Goal: Information Seeking & Learning: Learn about a topic

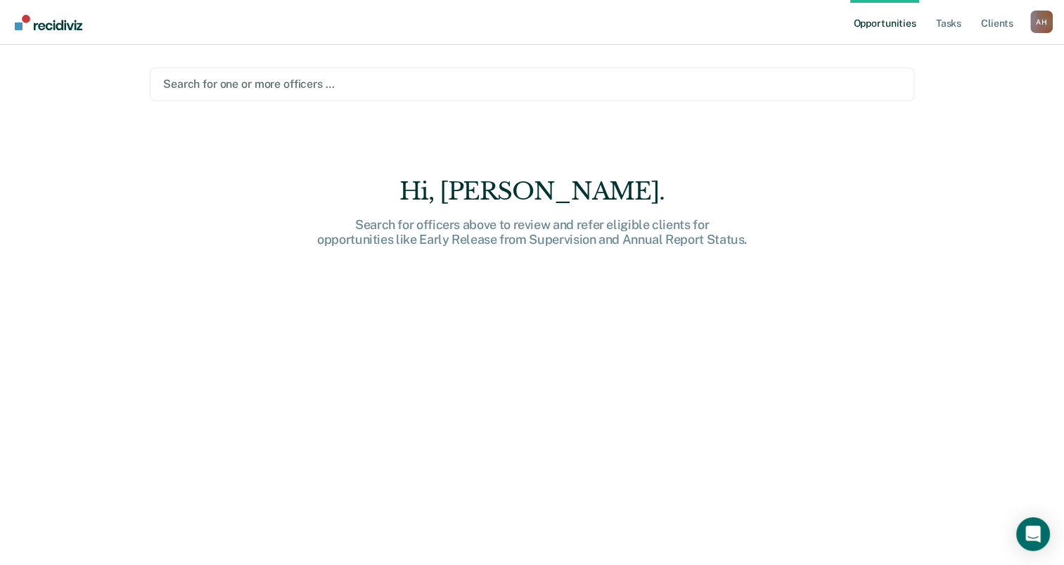
click at [259, 84] on div at bounding box center [531, 84] width 737 height 16
click at [1000, 21] on link "Client s" at bounding box center [997, 22] width 38 height 45
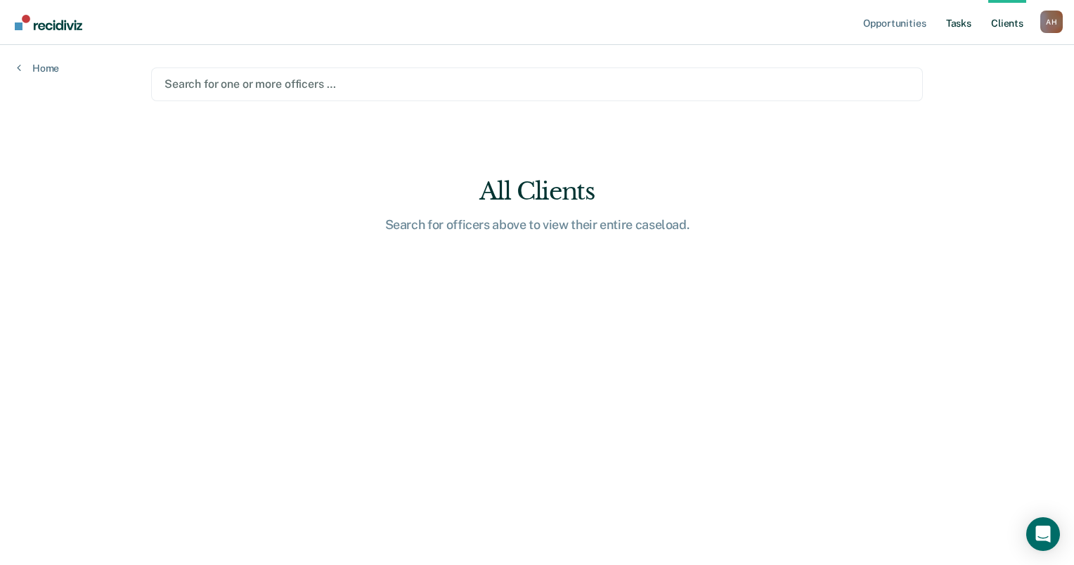
click at [960, 23] on link "Tasks" at bounding box center [958, 22] width 31 height 45
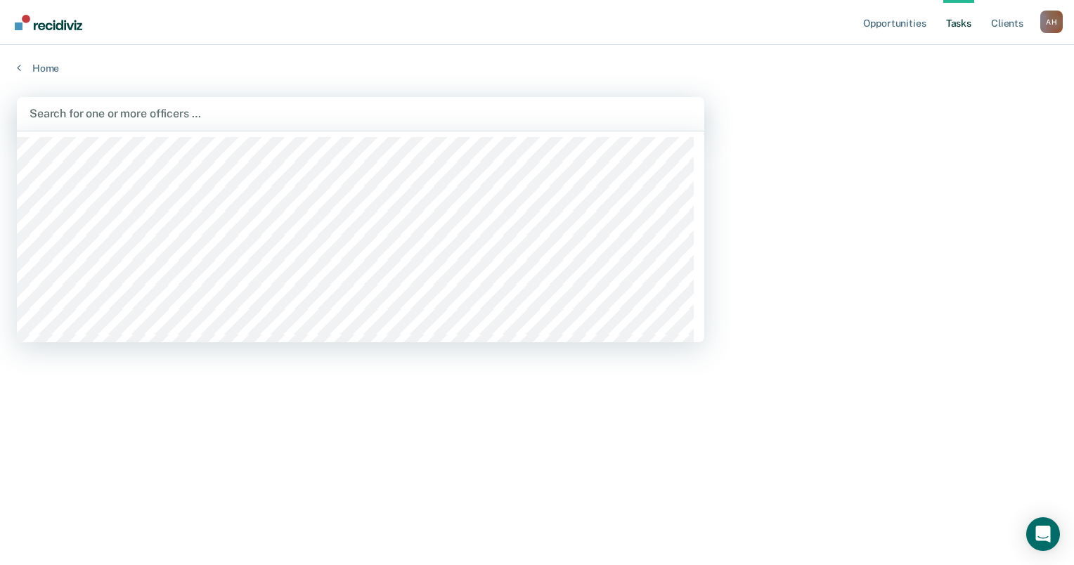
click at [112, 112] on div at bounding box center [361, 113] width 662 height 16
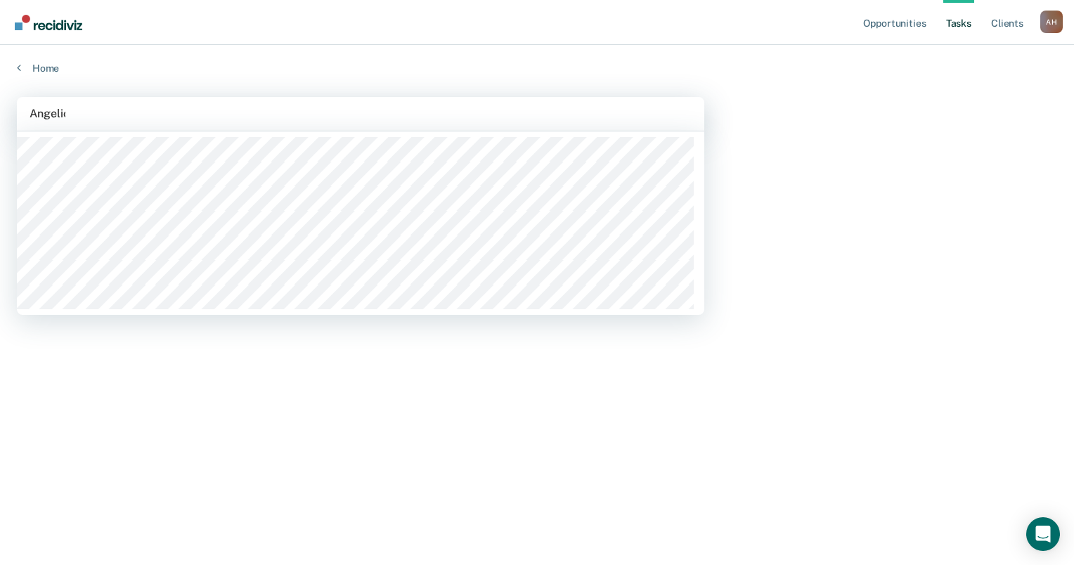
type input "[PERSON_NAME]"
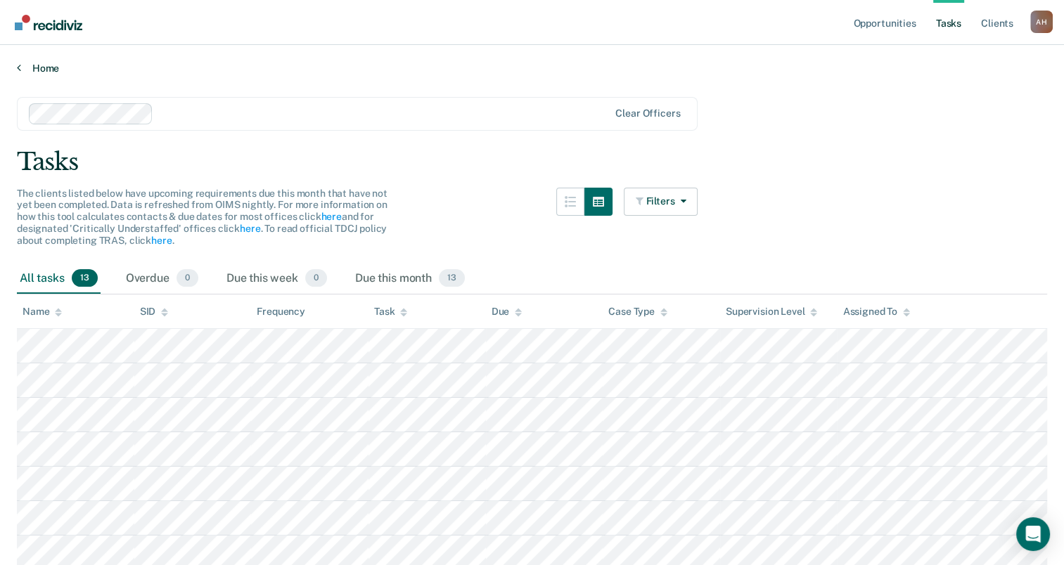
click at [46, 65] on link "Home" at bounding box center [532, 68] width 1030 height 13
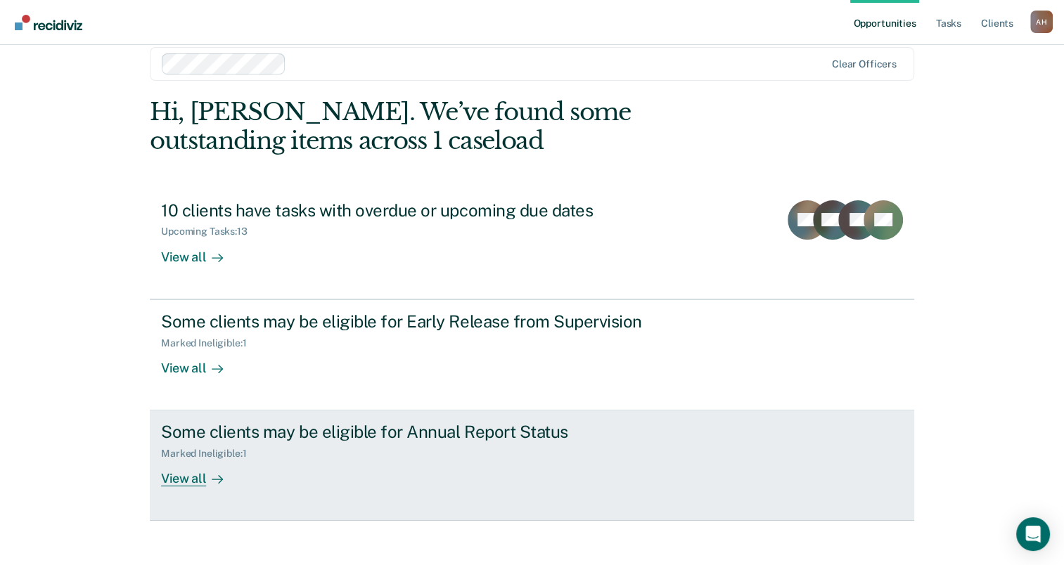
scroll to position [32, 0]
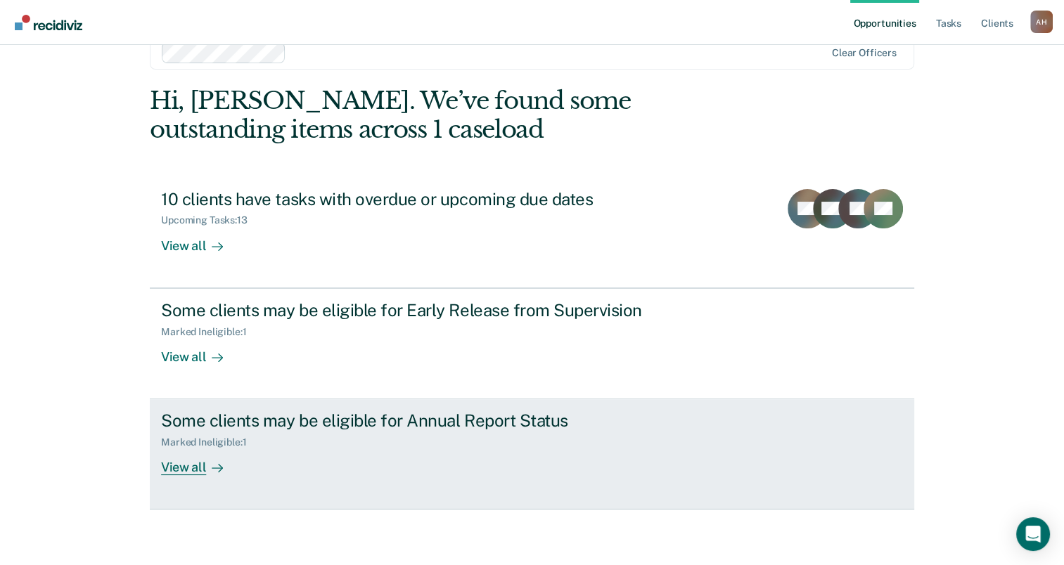
click at [180, 469] on div "View all" at bounding box center [200, 461] width 79 height 27
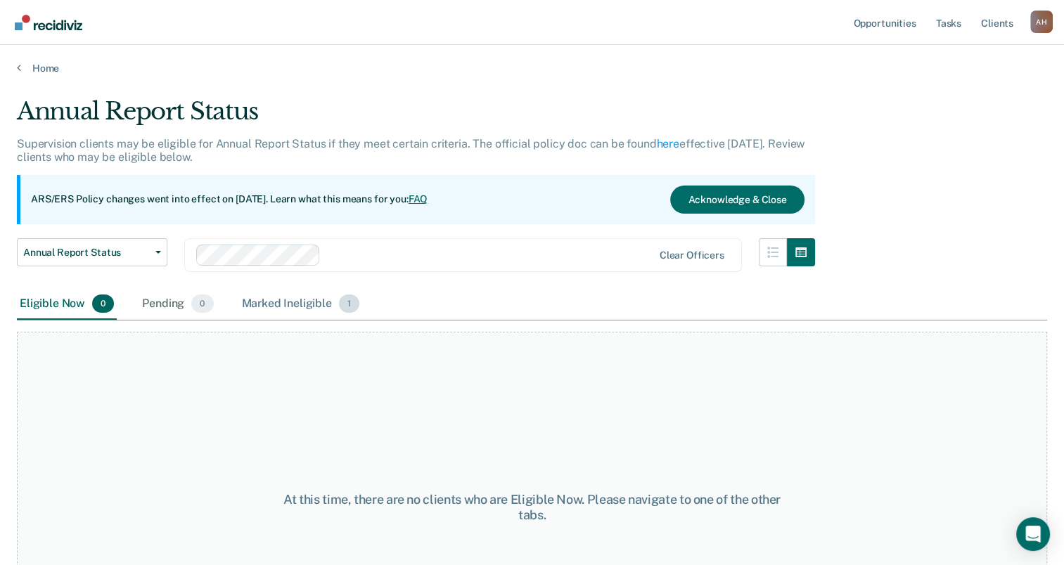
click at [266, 305] on div "Marked Ineligible 1" at bounding box center [301, 304] width 124 height 31
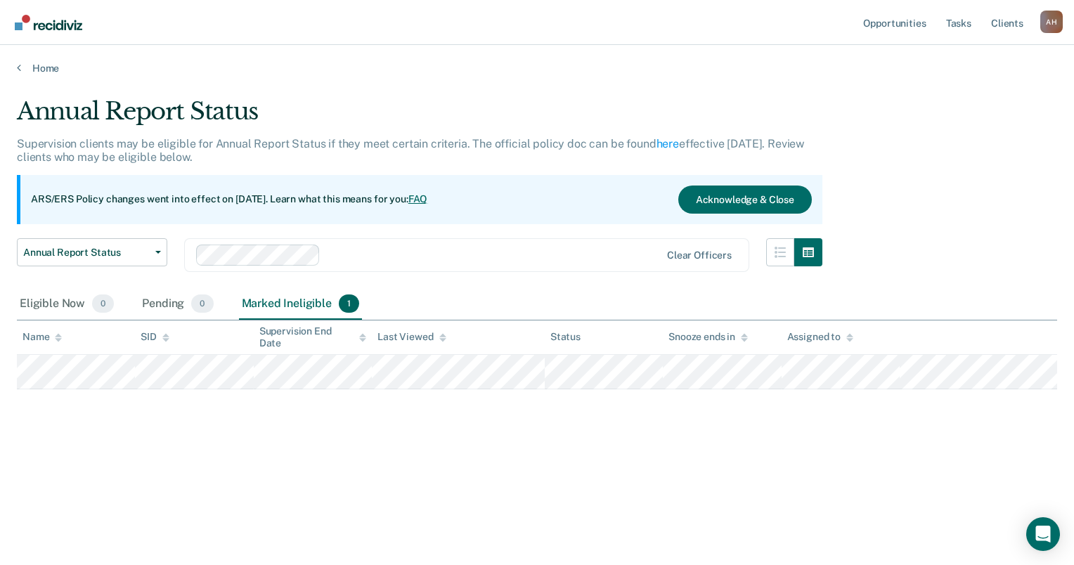
click at [439, 202] on div "ARS/ERS Policy changes went into effect on July 21, 2025. Learn what this means…" at bounding box center [235, 200] width 408 height 14
click at [428, 200] on link "FAQ" at bounding box center [418, 198] width 20 height 11
